Goal: Task Accomplishment & Management: Complete application form

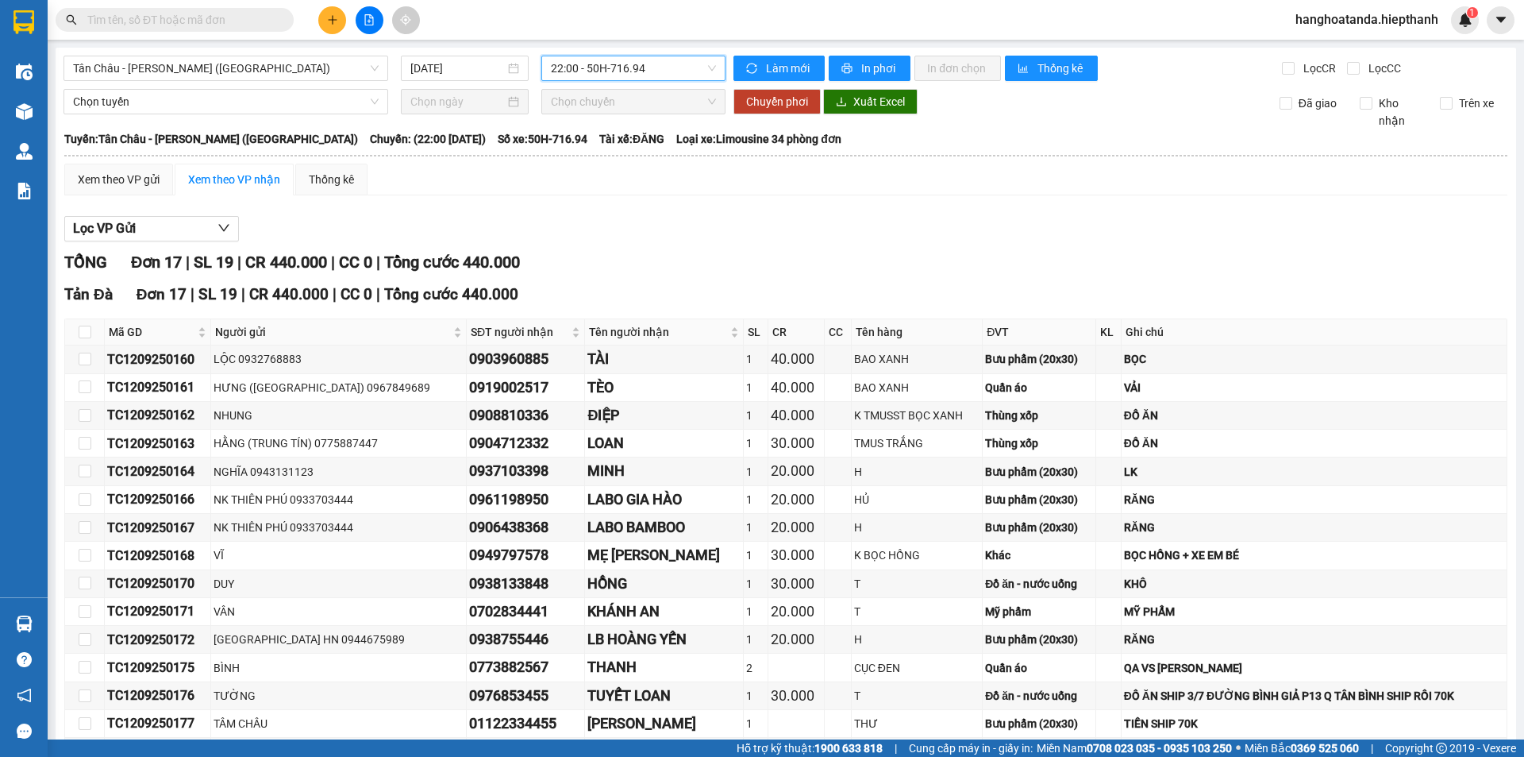
click at [609, 67] on span "22:00 - 50H-716.94" at bounding box center [633, 68] width 165 height 24
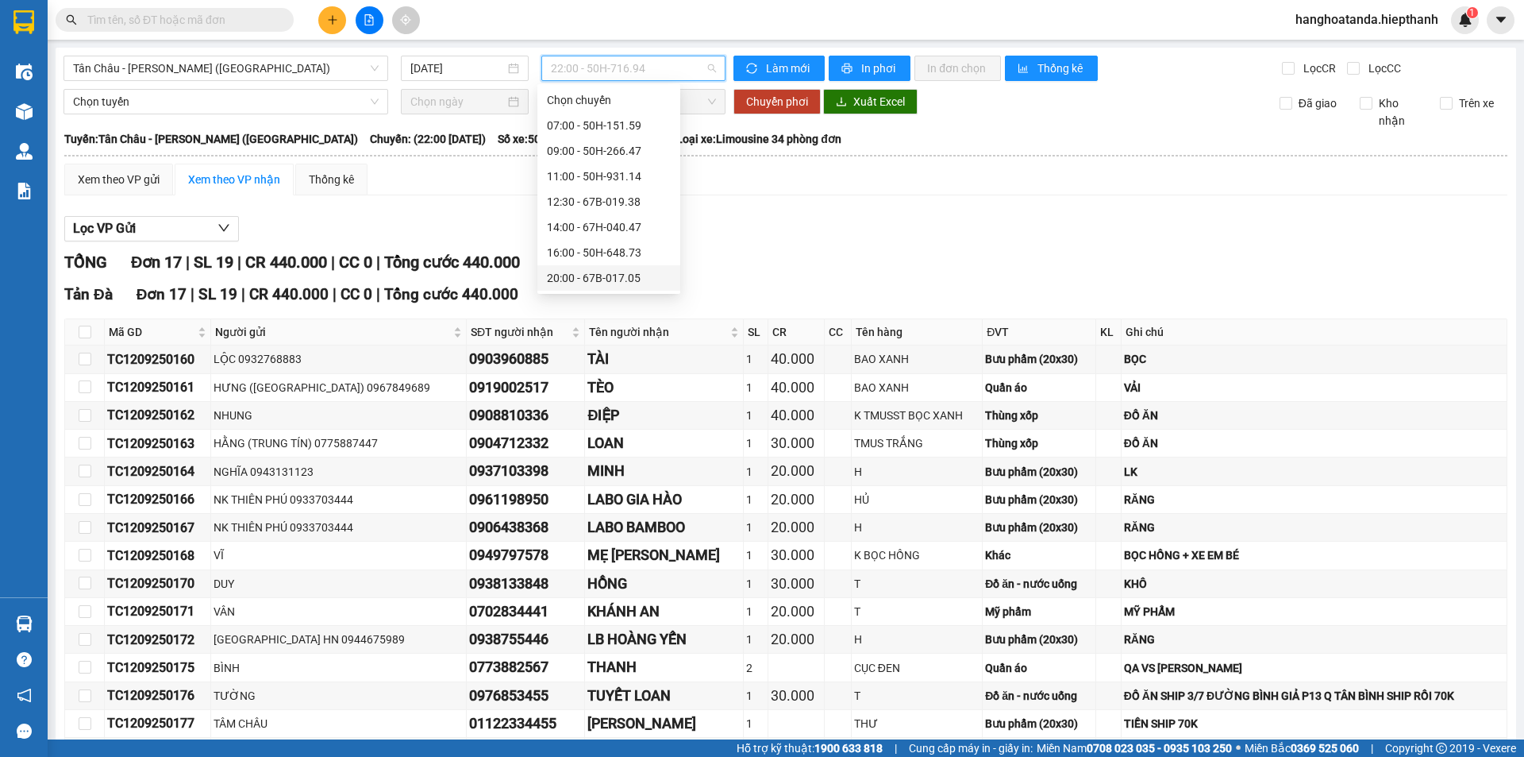
click at [607, 269] on div "20:00 - 67B-017.05" at bounding box center [609, 277] width 124 height 17
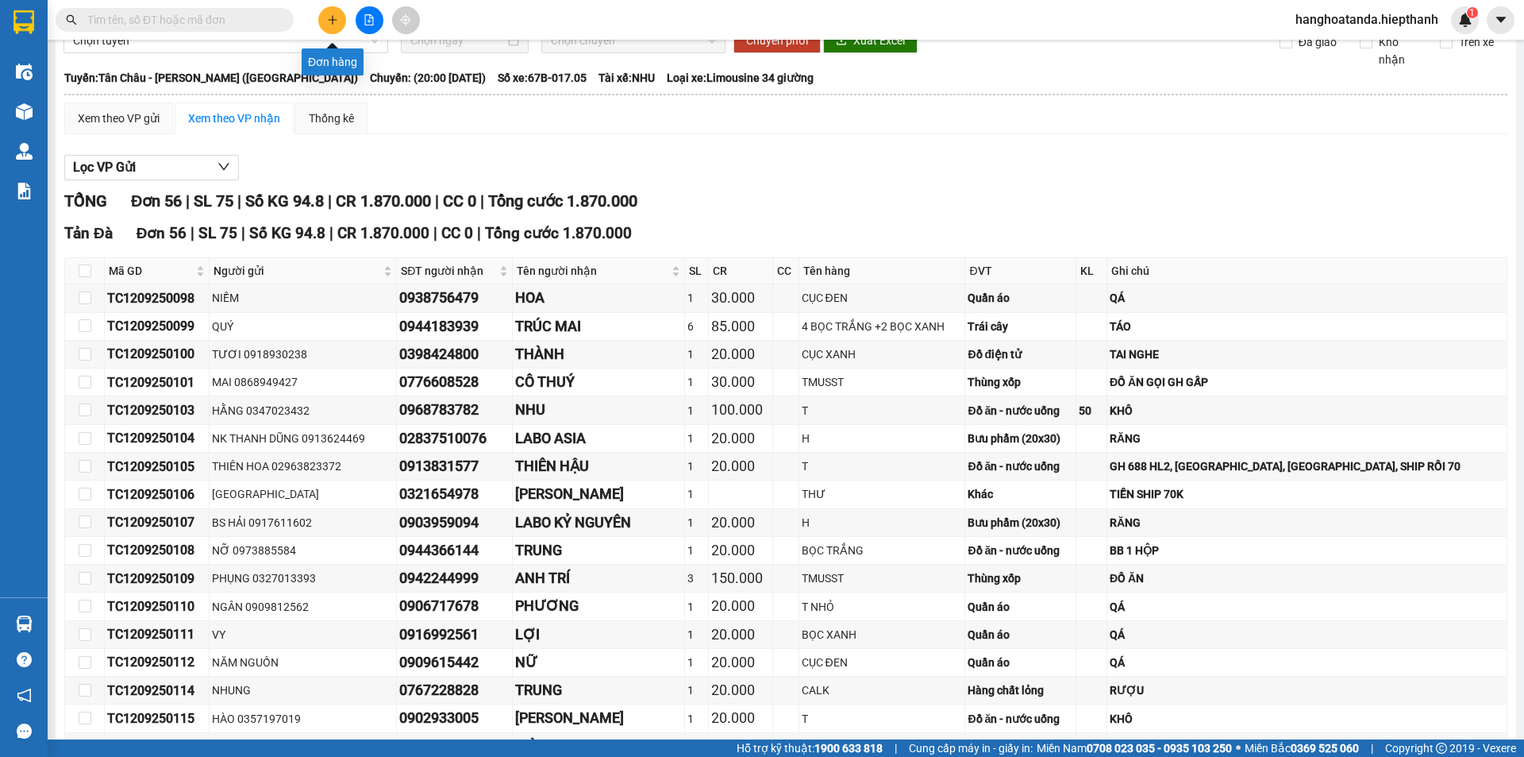
click at [336, 17] on icon "plus" at bounding box center [332, 19] width 11 height 11
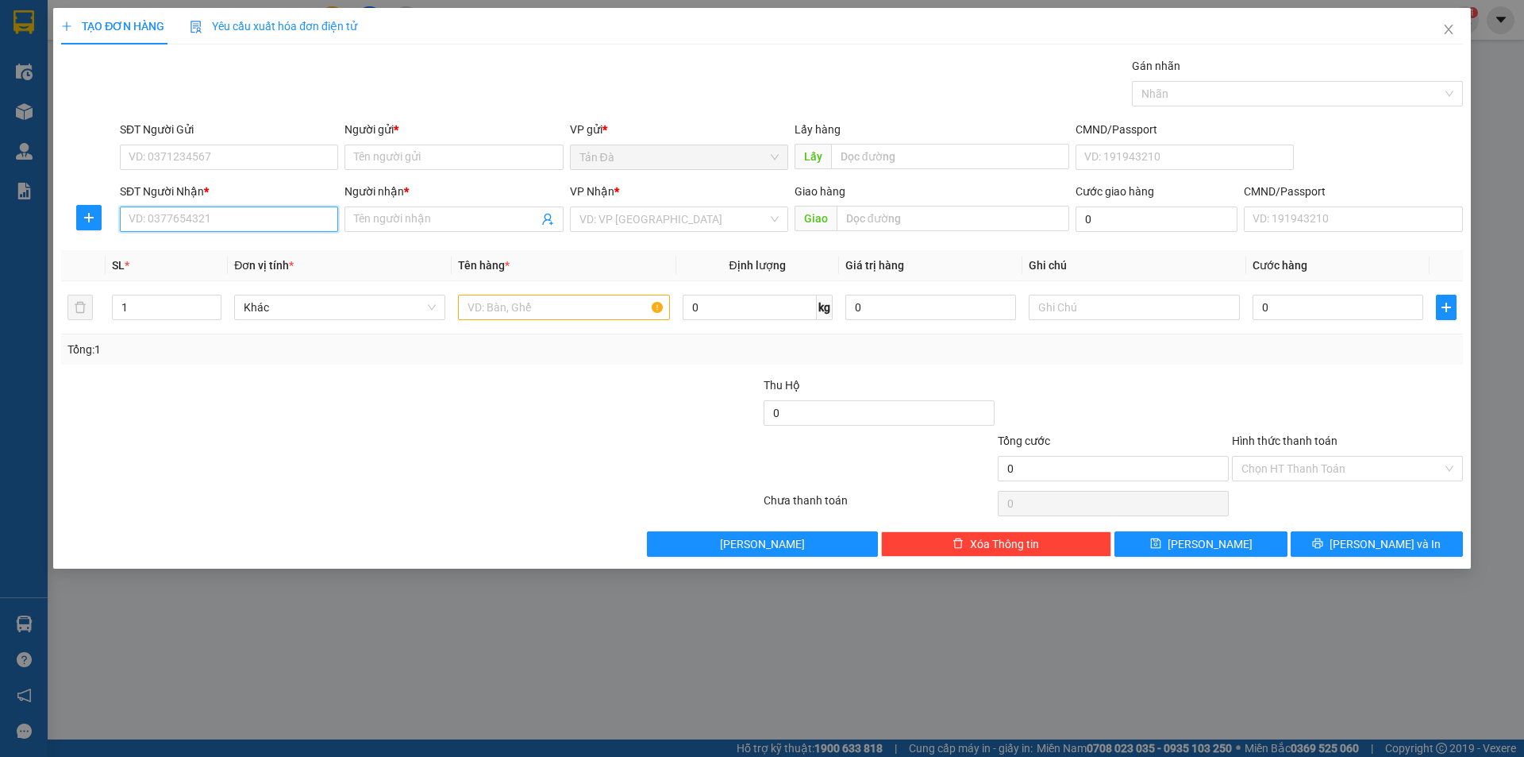
click at [225, 222] on input "SĐT Người Nhận *" at bounding box center [229, 218] width 218 height 25
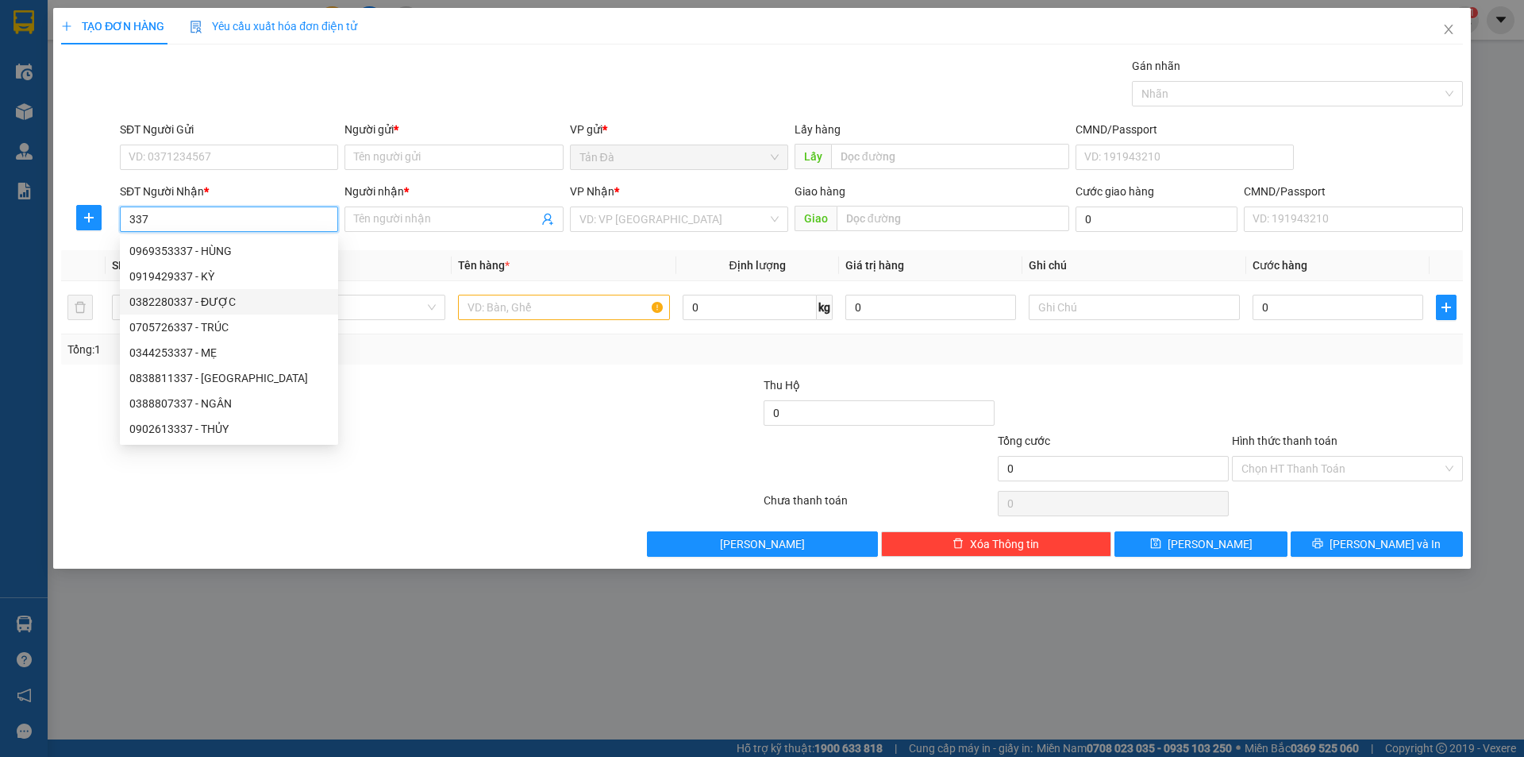
click at [211, 294] on div "0382280337 - ĐƯỢC" at bounding box center [228, 301] width 199 height 17
type input "0382280337"
type input "ĐƯỢC"
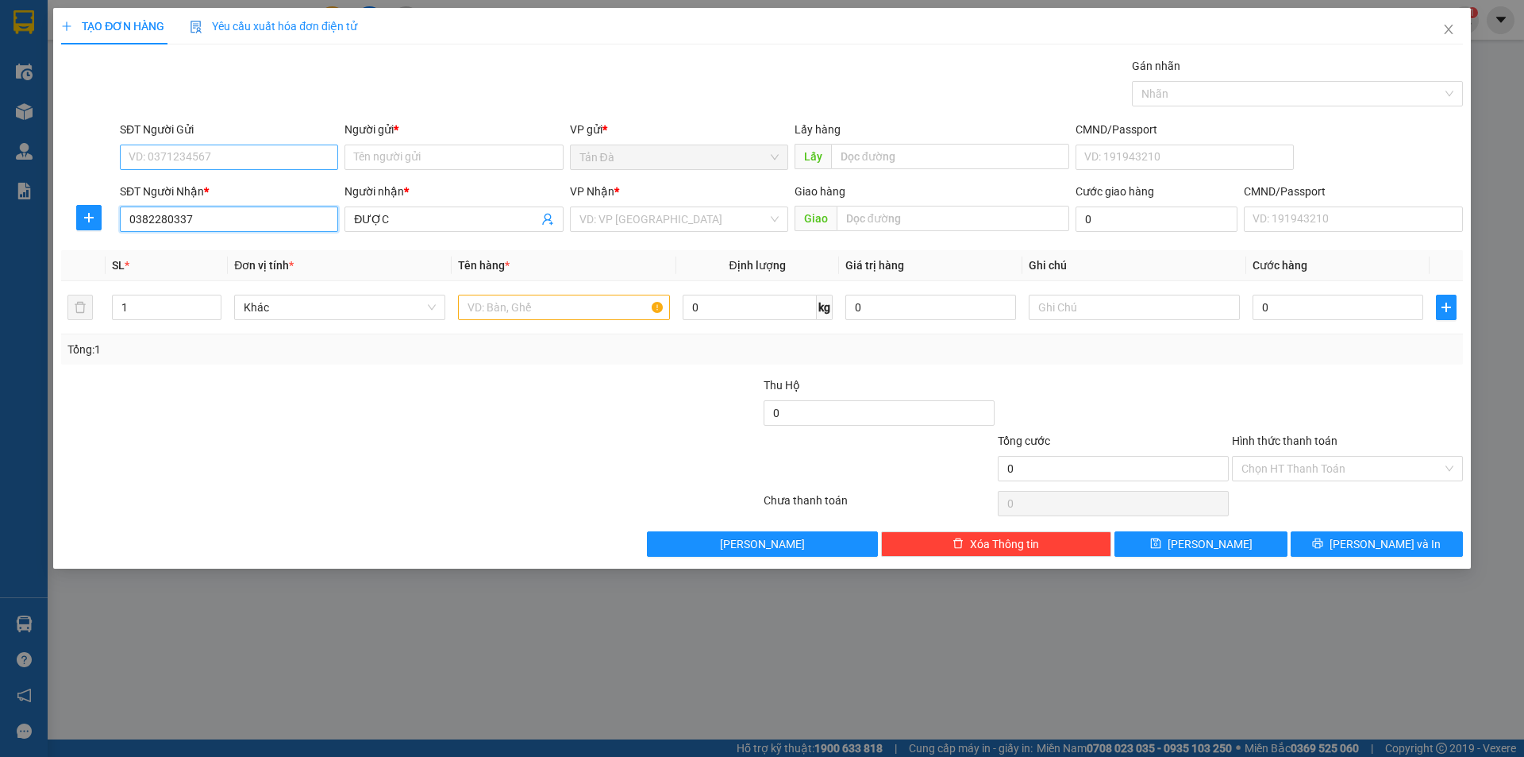
type input "0382280337"
click at [275, 156] on input "SĐT Người Gửi" at bounding box center [229, 156] width 218 height 25
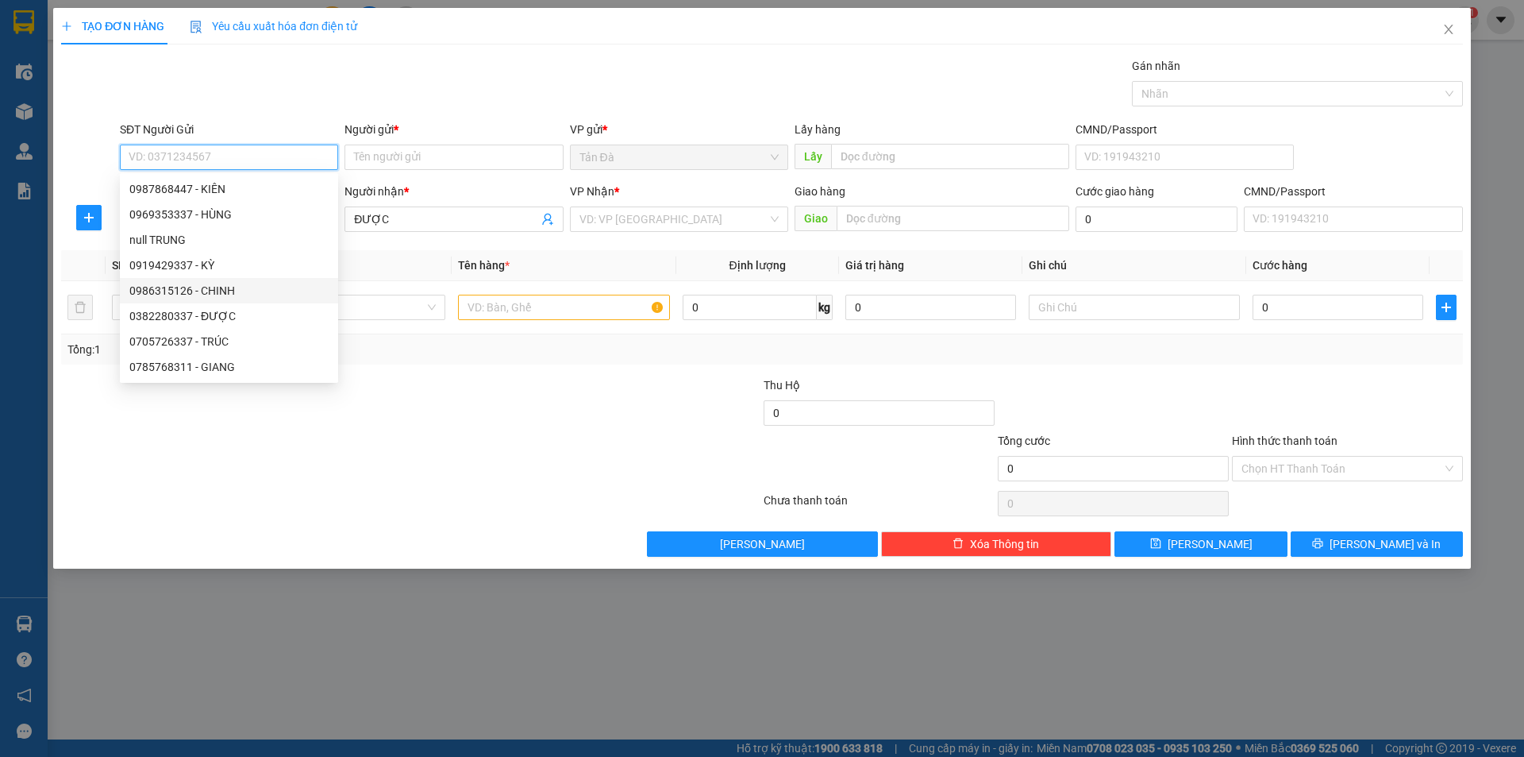
click at [224, 287] on div "0986315126 - CHINH" at bounding box center [228, 290] width 199 height 17
type input "0986315126"
type input "CHINH"
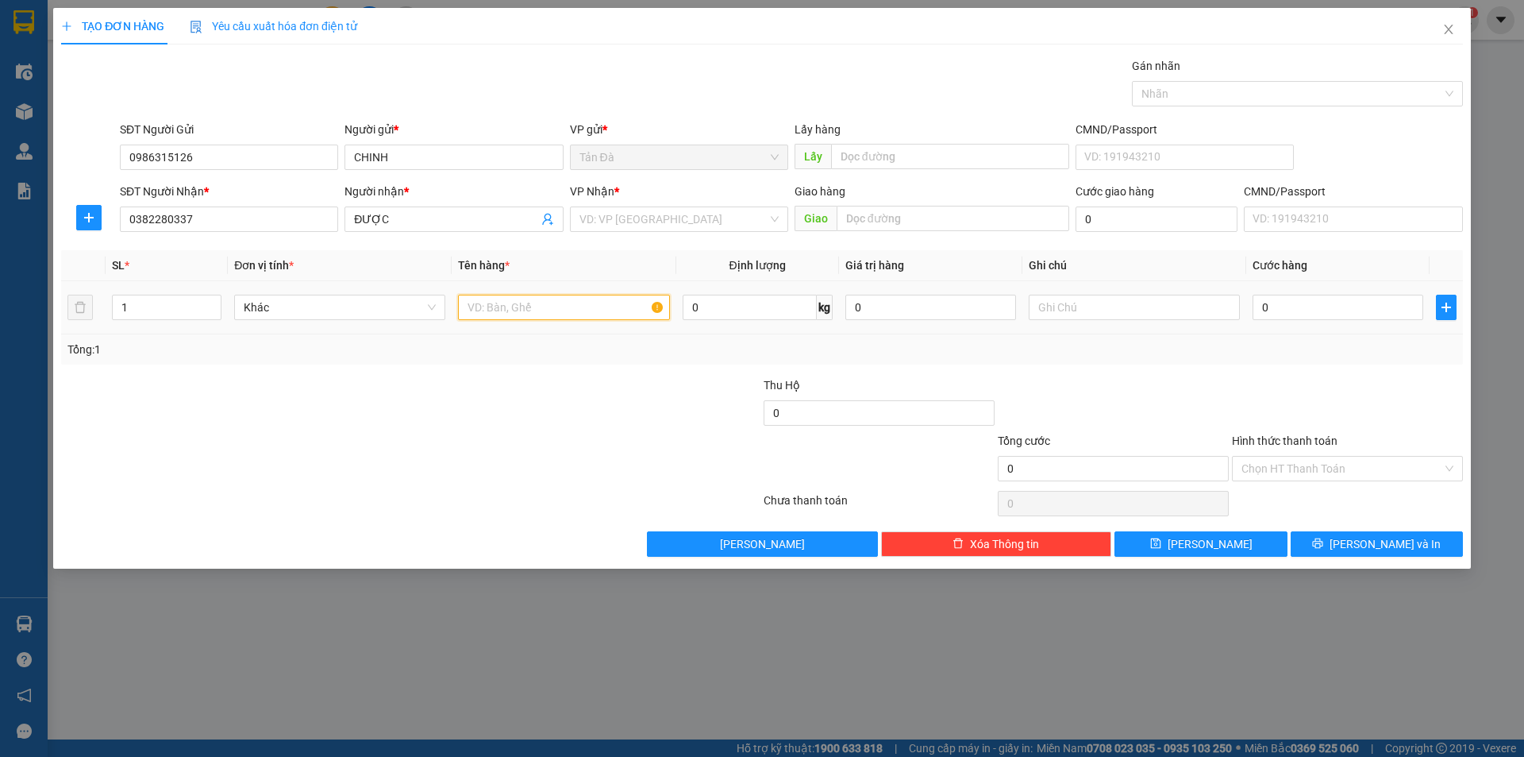
click at [497, 306] on input "text" at bounding box center [563, 307] width 211 height 25
click at [186, 314] on input "1" at bounding box center [167, 307] width 108 height 24
type input "2"
click at [492, 306] on input "text" at bounding box center [563, 307] width 211 height 25
type input "T"
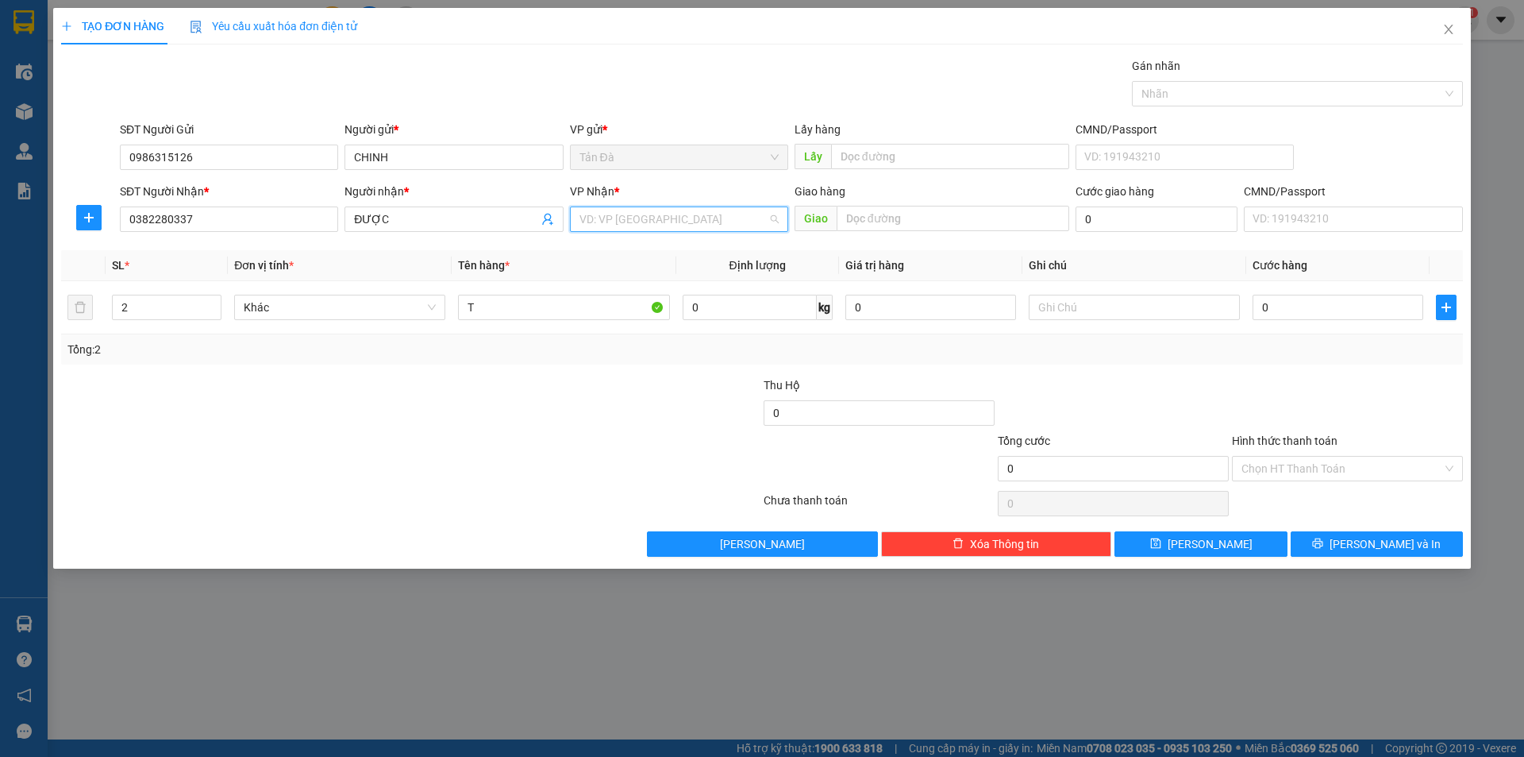
click at [668, 220] on input "search" at bounding box center [674, 219] width 188 height 24
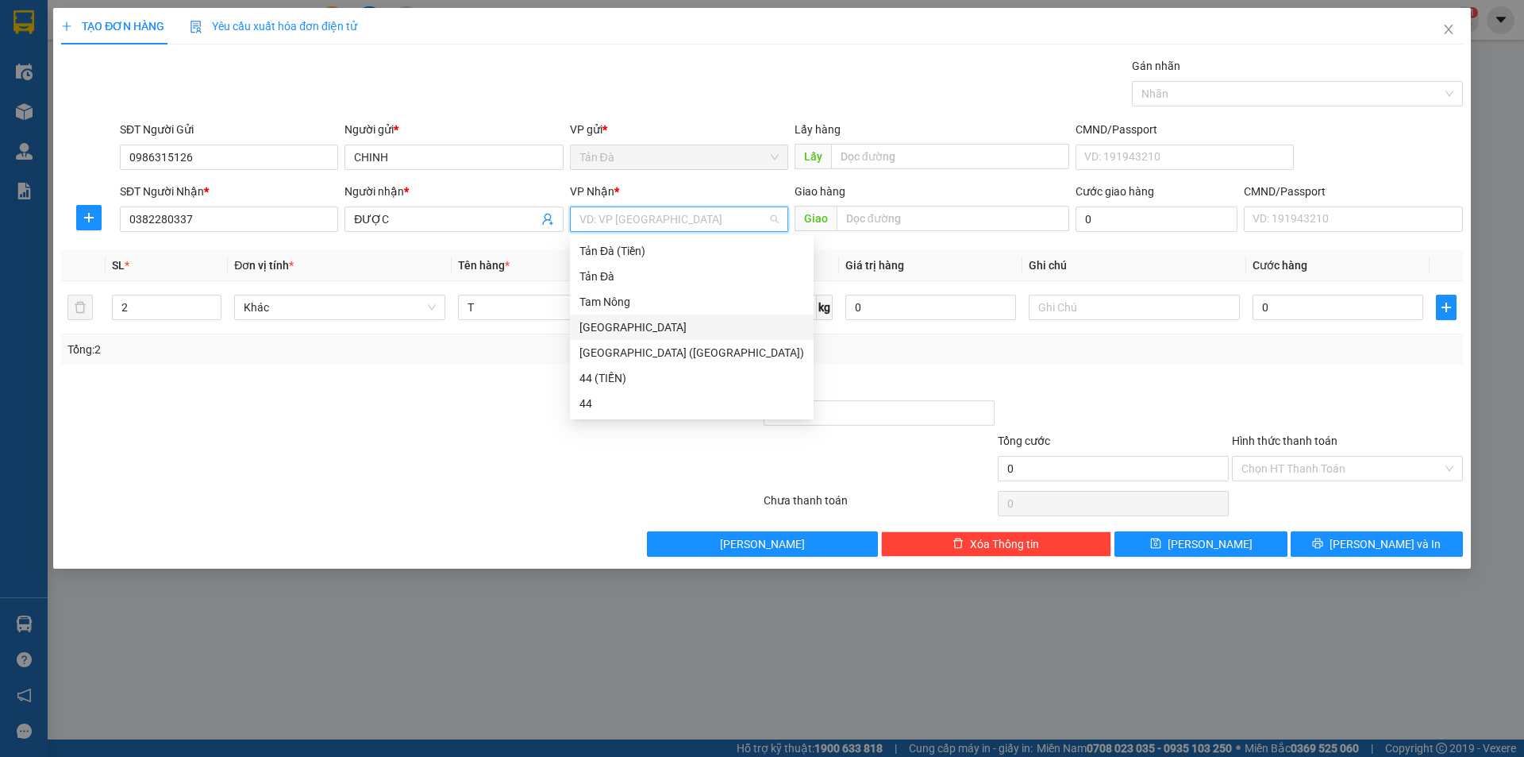
click at [621, 325] on div "[GEOGRAPHIC_DATA]" at bounding box center [692, 326] width 225 height 17
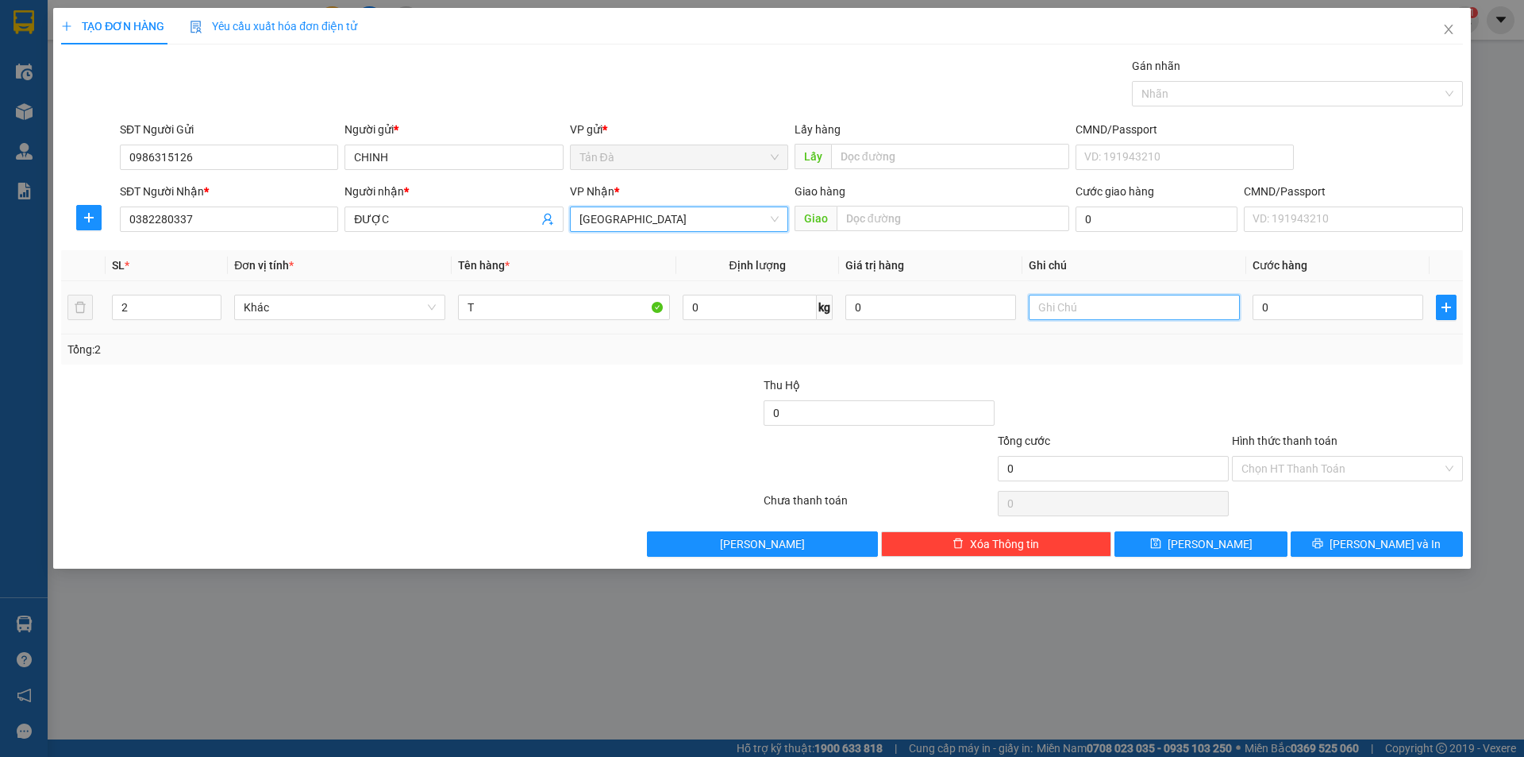
click at [1058, 306] on input "text" at bounding box center [1134, 307] width 211 height 25
type input "BÔNG"
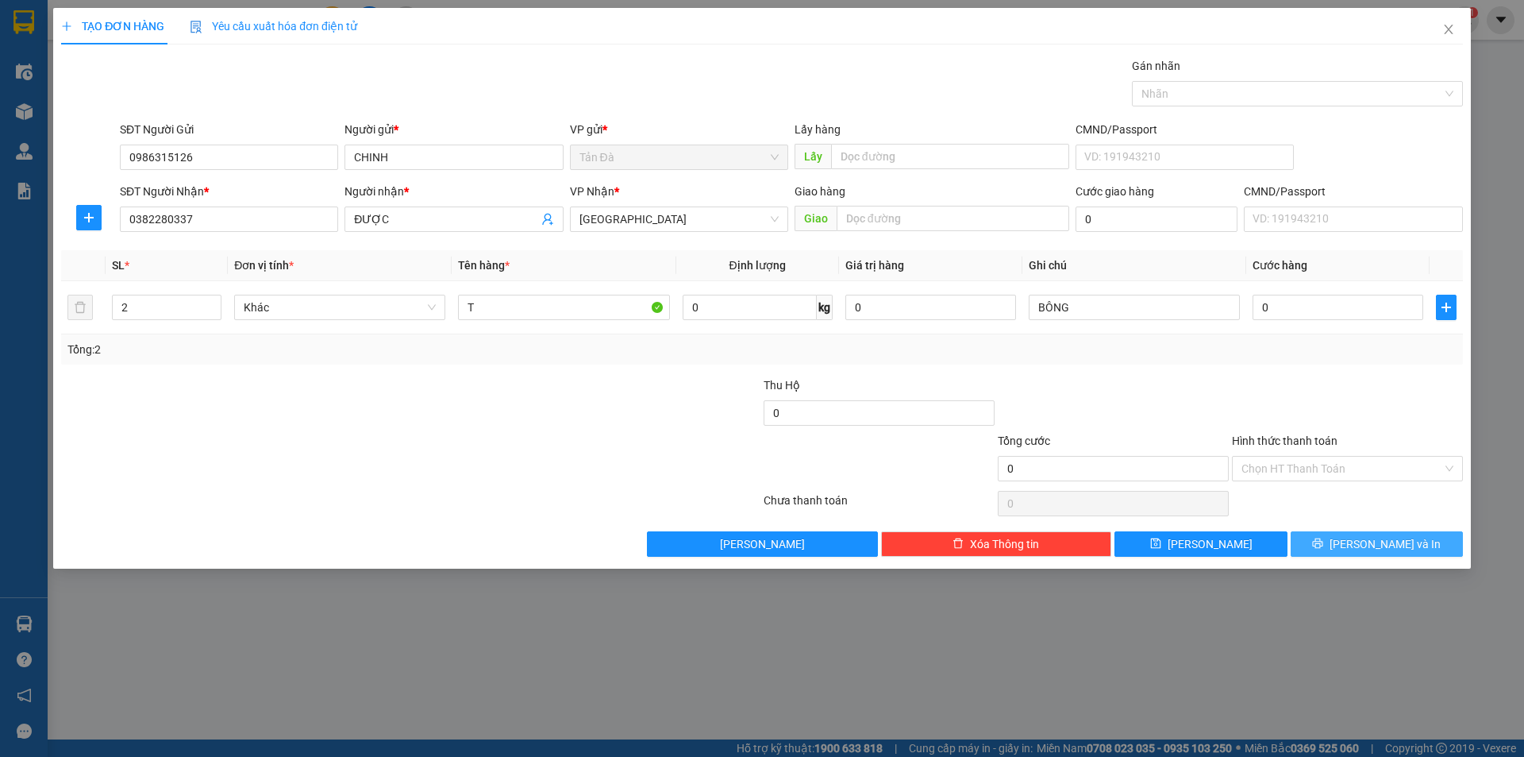
click at [1383, 539] on span "[PERSON_NAME] và In" at bounding box center [1385, 543] width 111 height 17
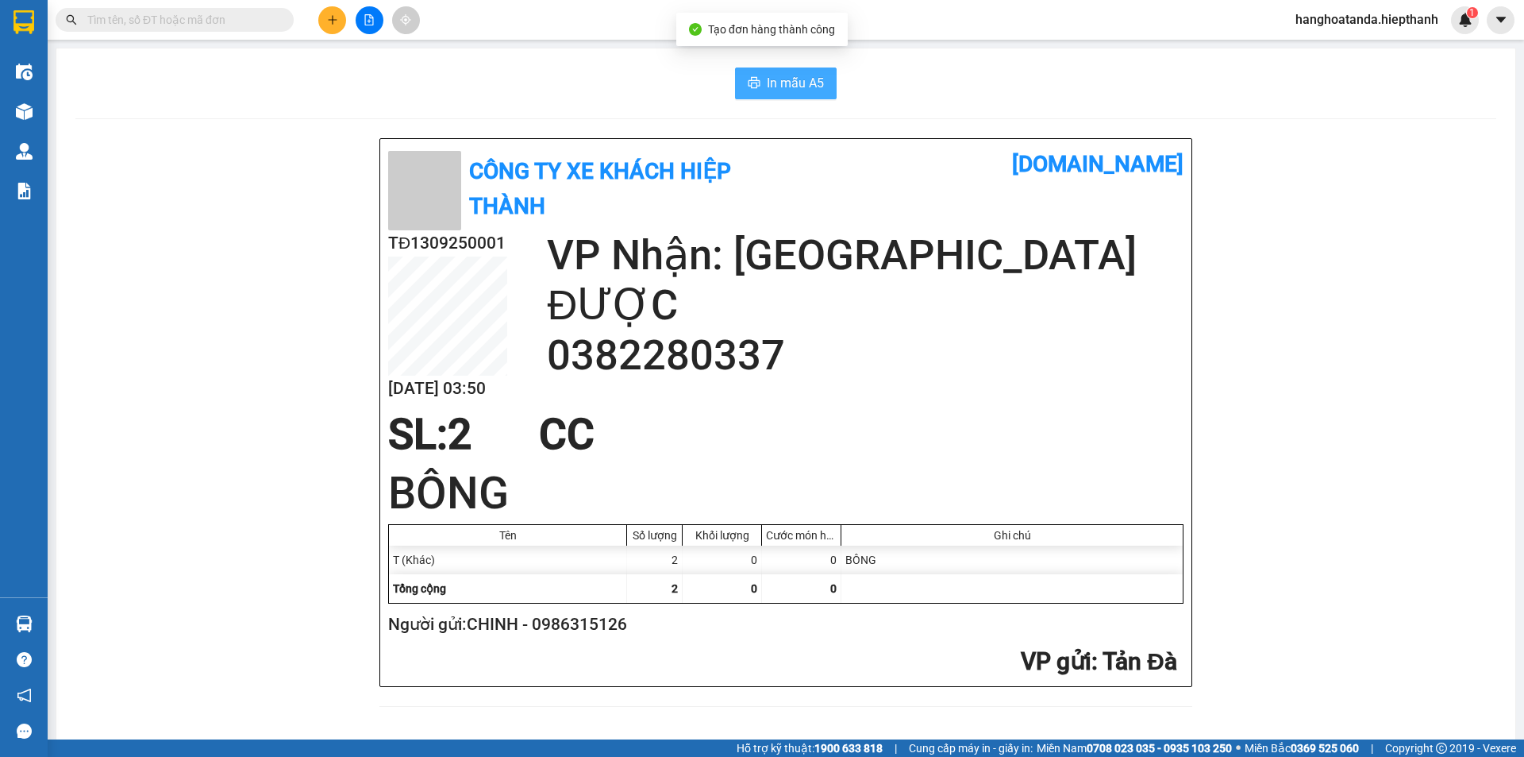
click at [793, 77] on span "In mẫu A5" at bounding box center [795, 83] width 57 height 20
